Goal: Task Accomplishment & Management: Manage account settings

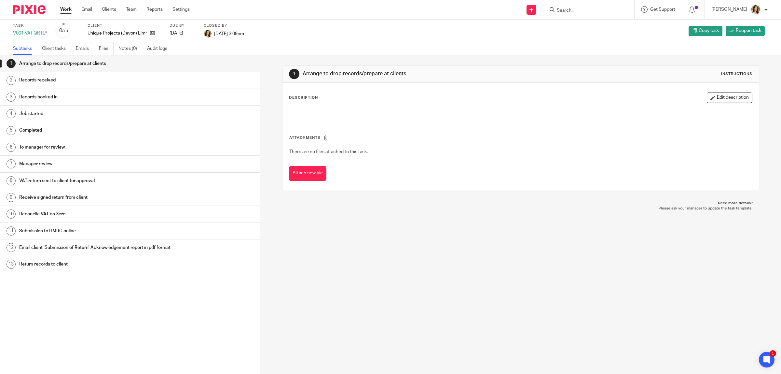
click at [568, 14] on div at bounding box center [588, 9] width 91 height 19
click at [566, 8] on input "Search" at bounding box center [585, 11] width 59 height 6
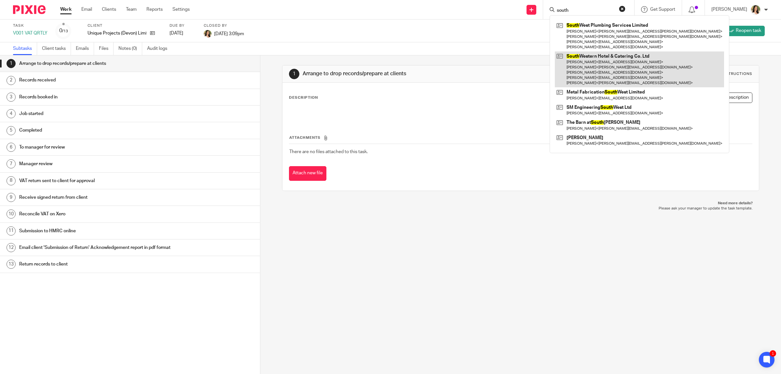
type input "south"
click at [607, 54] on link at bounding box center [639, 69] width 169 height 36
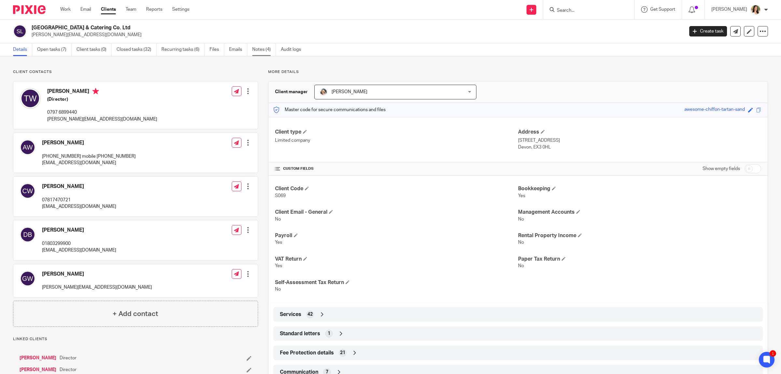
click at [265, 51] on link "Notes (4)" at bounding box center [264, 49] width 24 height 13
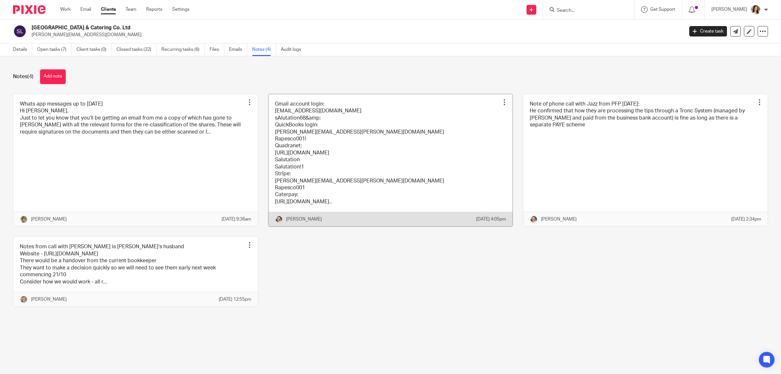
click at [356, 130] on link at bounding box center [391, 160] width 245 height 133
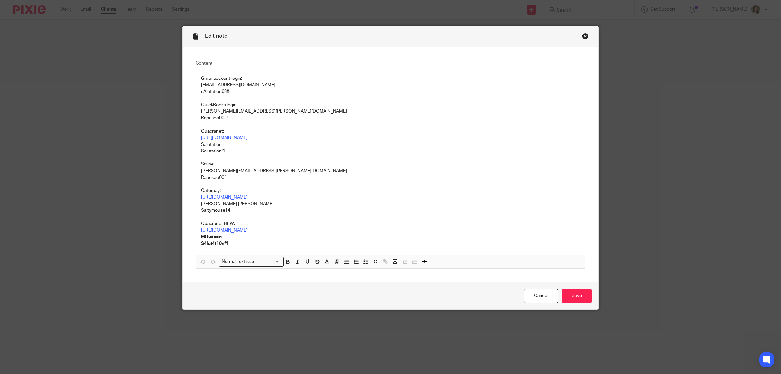
click at [215, 91] on p "sAlutation68&" at bounding box center [390, 91] width 379 height 7
copy p "sAlutation68&"
